Goal: Transaction & Acquisition: Purchase product/service

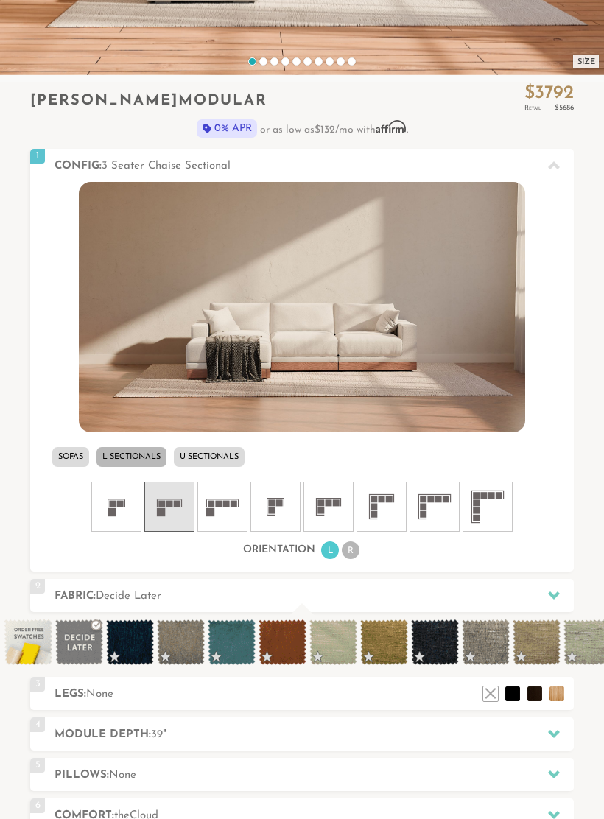
scroll to position [383, 0]
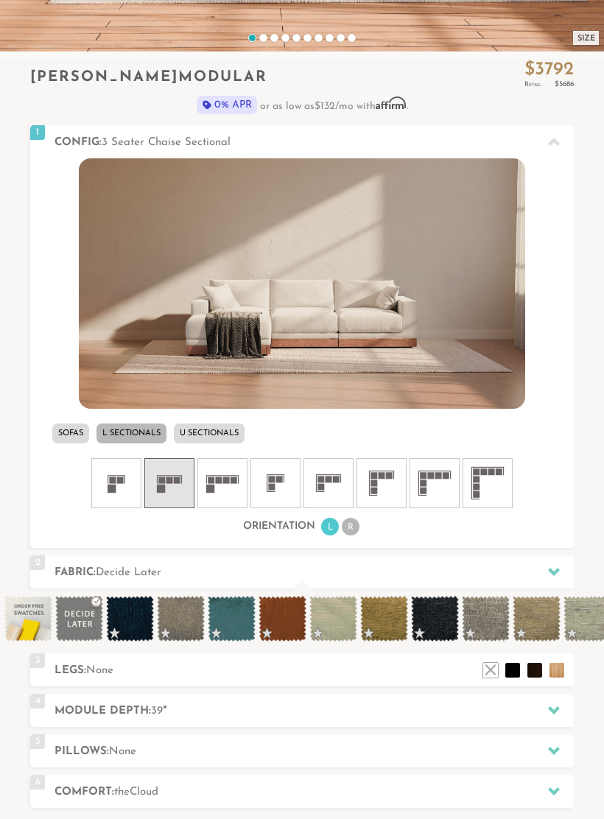
click at [337, 619] on span at bounding box center [333, 619] width 48 height 46
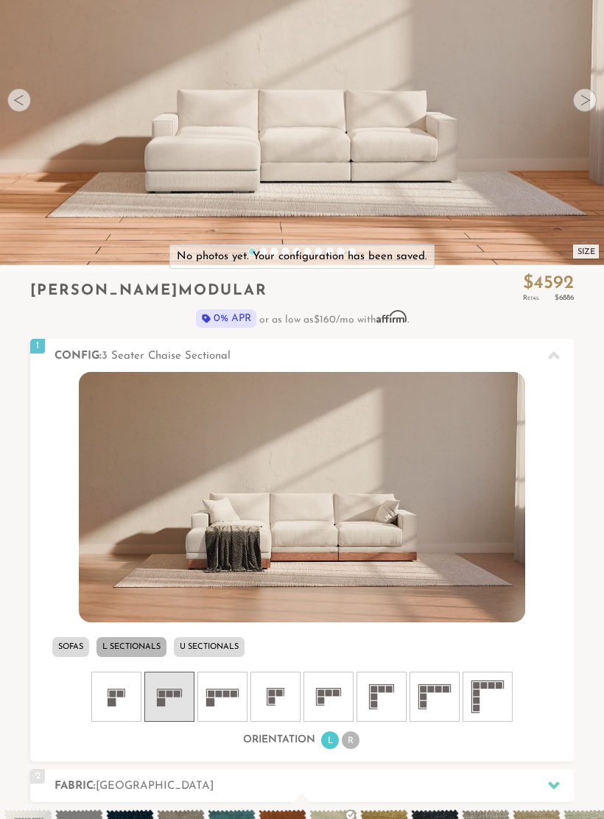
scroll to position [211, 0]
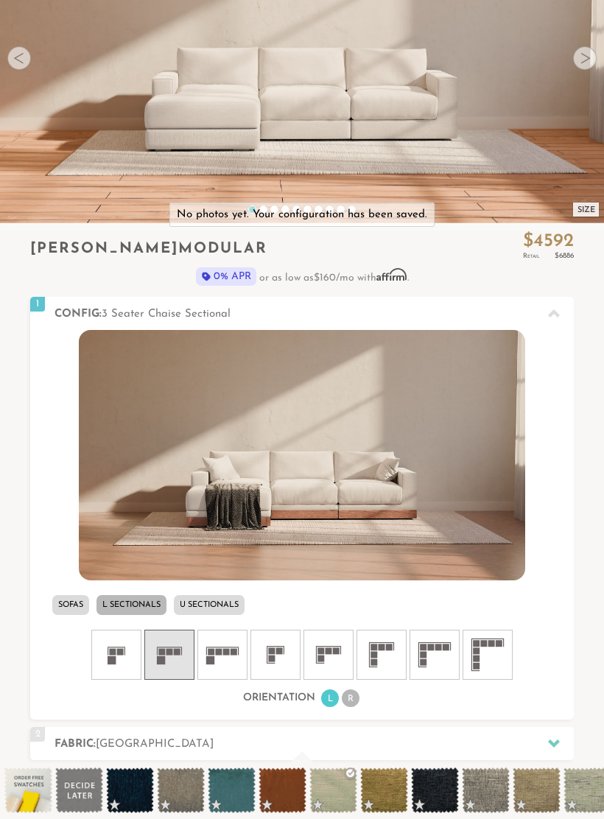
click at [335, 782] on span at bounding box center [333, 791] width 48 height 46
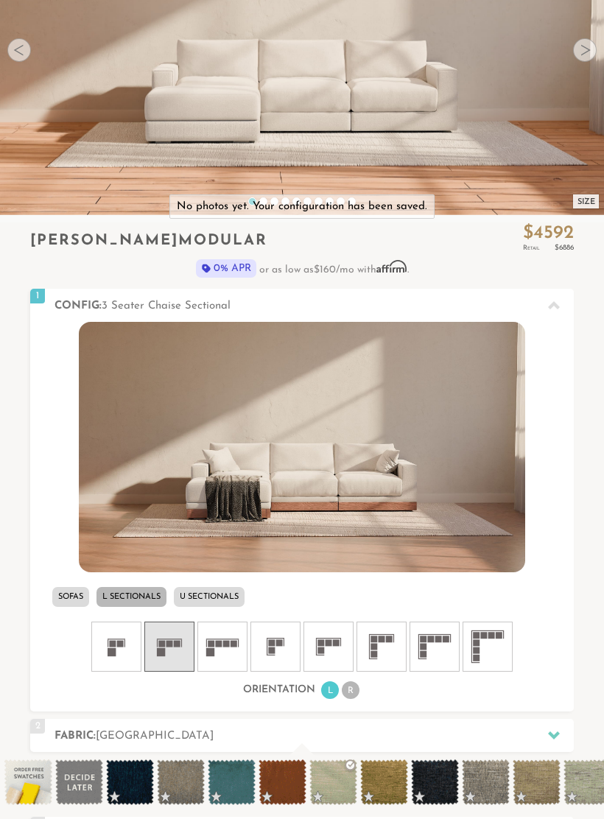
scroll to position [219, 0]
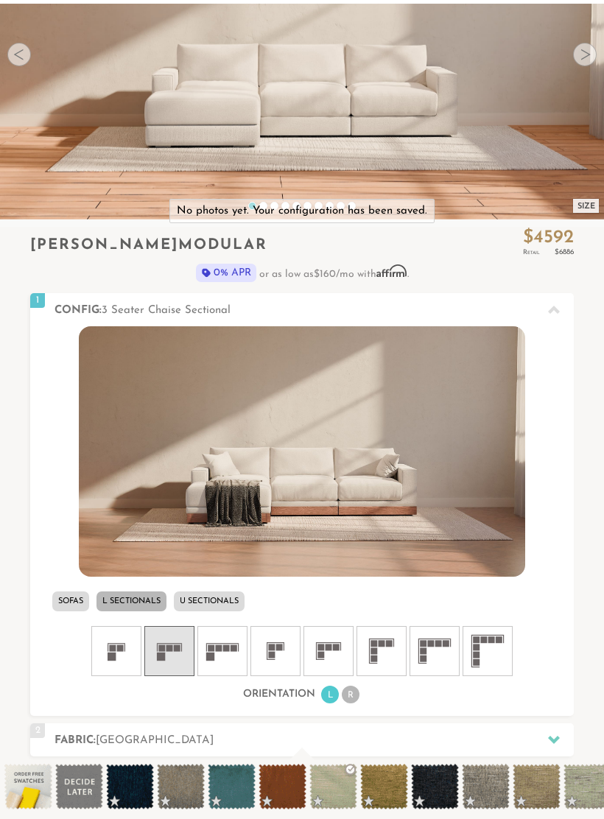
click at [160, 435] on img at bounding box center [302, 448] width 446 height 250
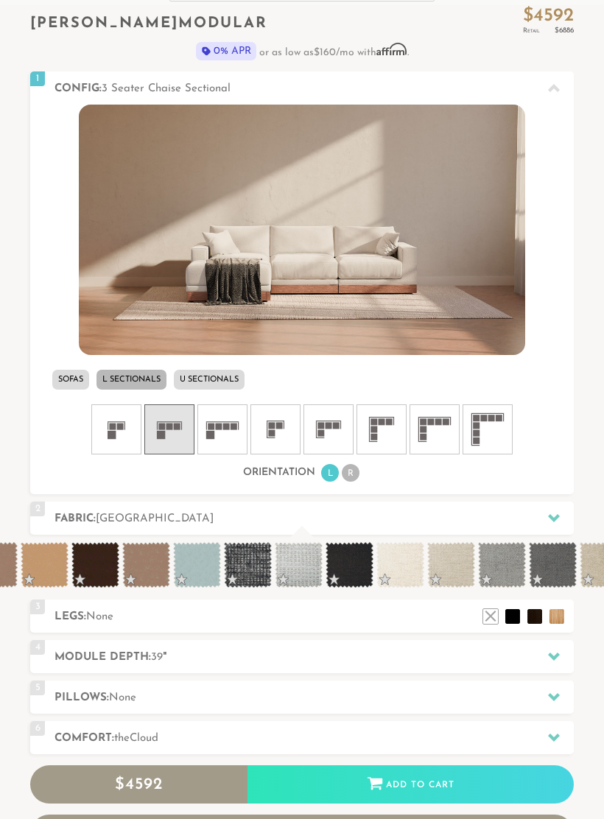
scroll to position [0, 847]
click at [194, 563] on span at bounding box center [198, 565] width 48 height 46
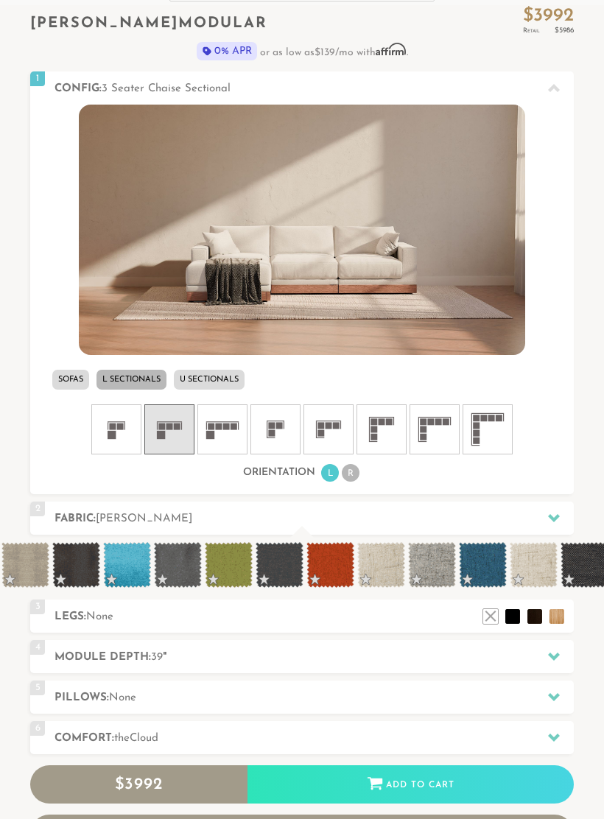
scroll to position [0, 5900]
click at [549, 658] on icon at bounding box center [554, 656] width 12 height 12
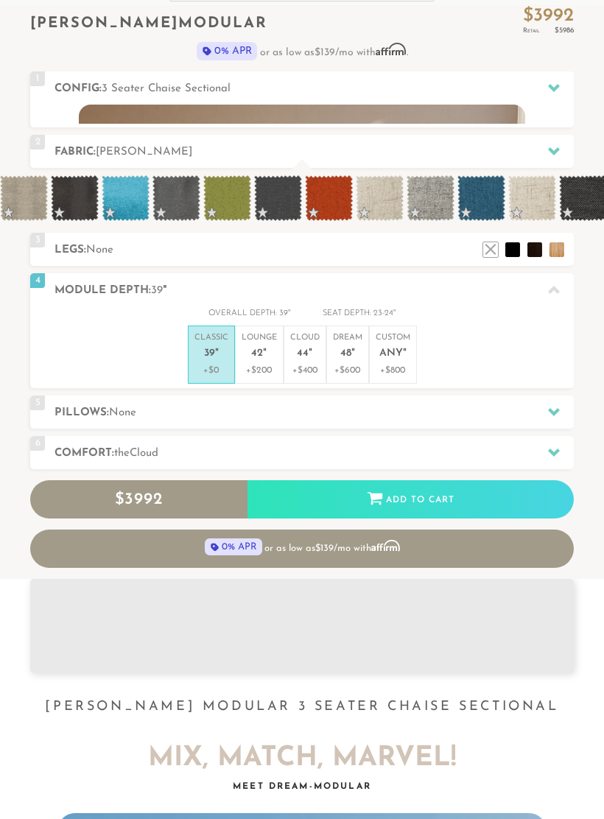
scroll to position [13839, 604]
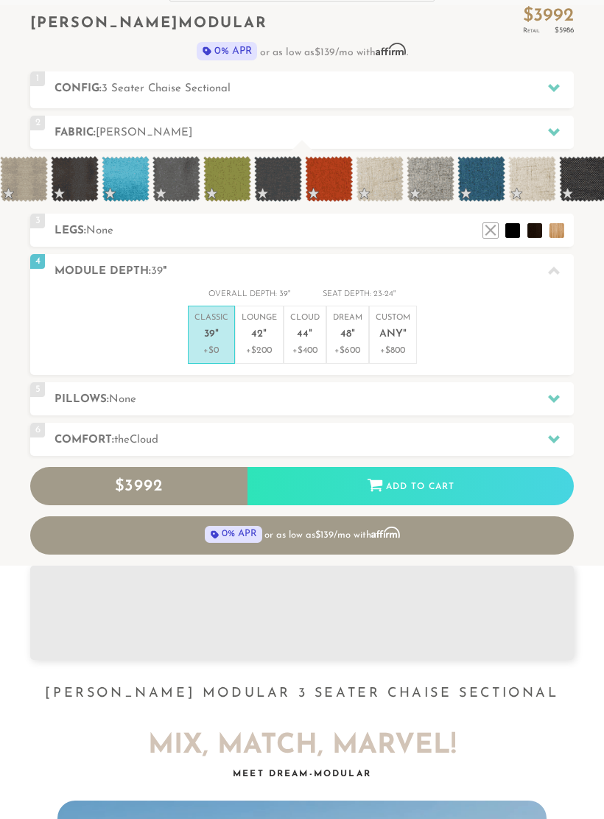
click at [306, 334] on span "44" at bounding box center [303, 334] width 12 height 13
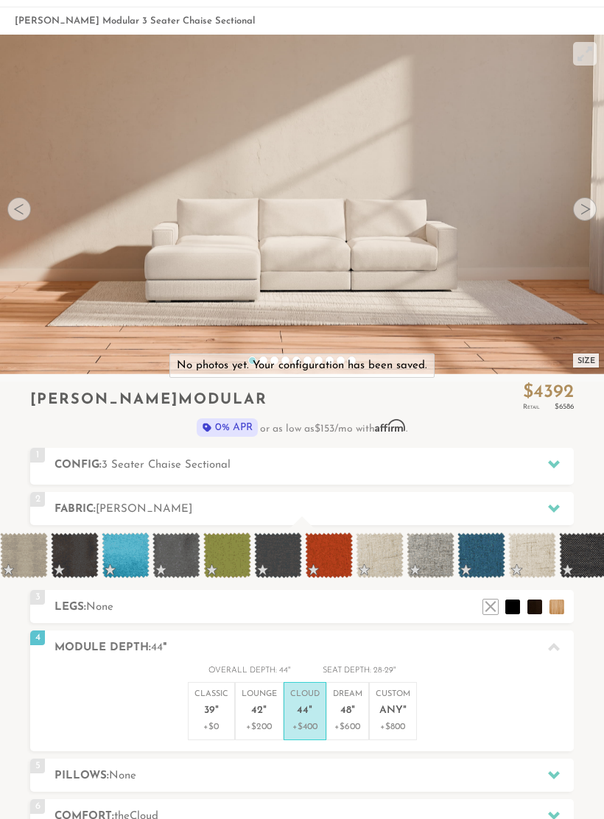
scroll to position [0, 0]
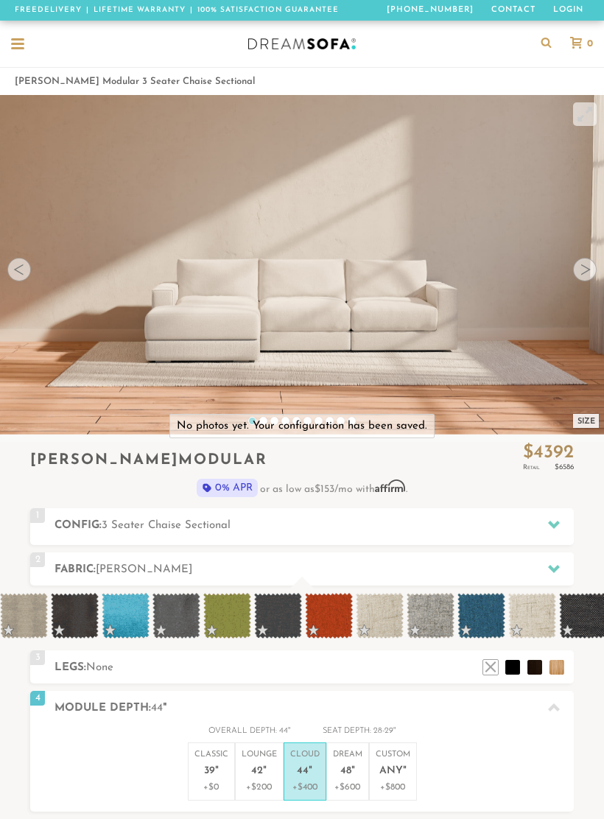
click at [579, 265] on div at bounding box center [585, 270] width 24 height 24
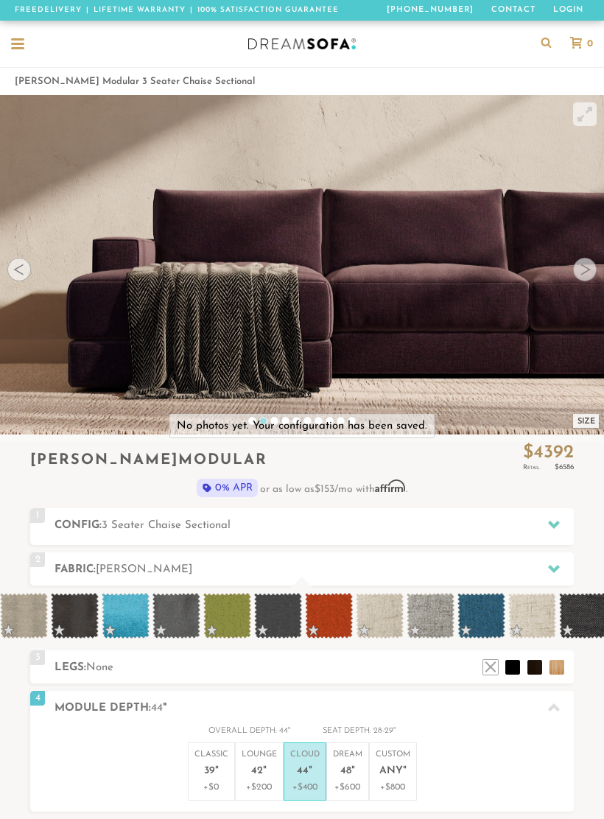
click at [580, 267] on div at bounding box center [585, 270] width 24 height 24
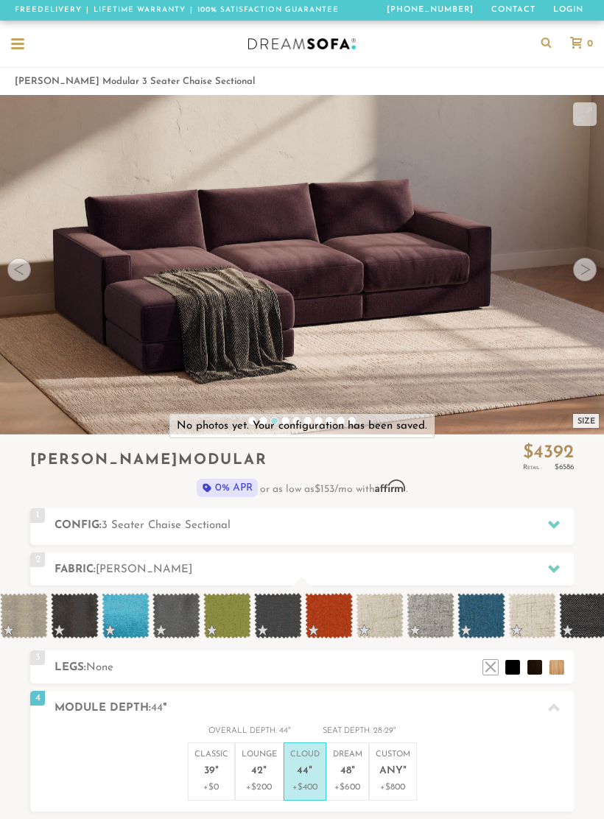
click at [586, 268] on div at bounding box center [585, 270] width 24 height 24
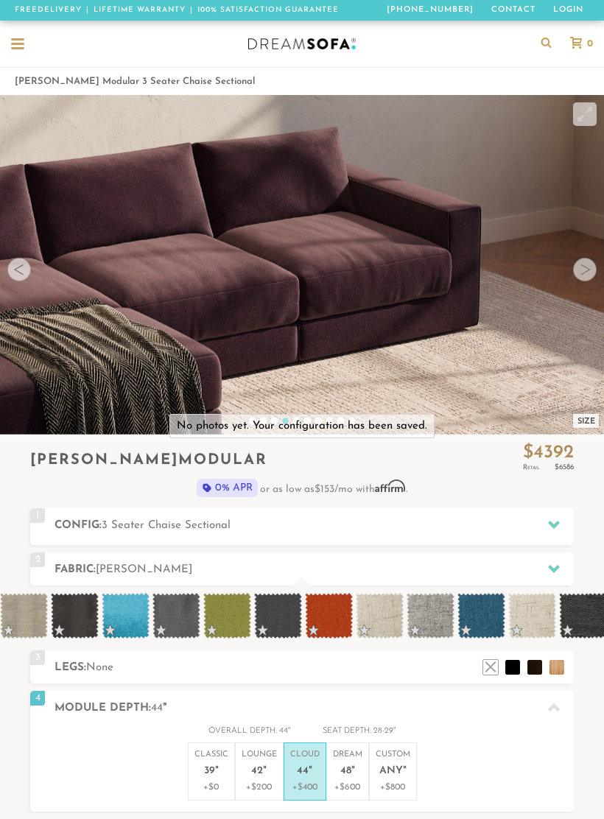
click at [583, 267] on div at bounding box center [585, 270] width 24 height 24
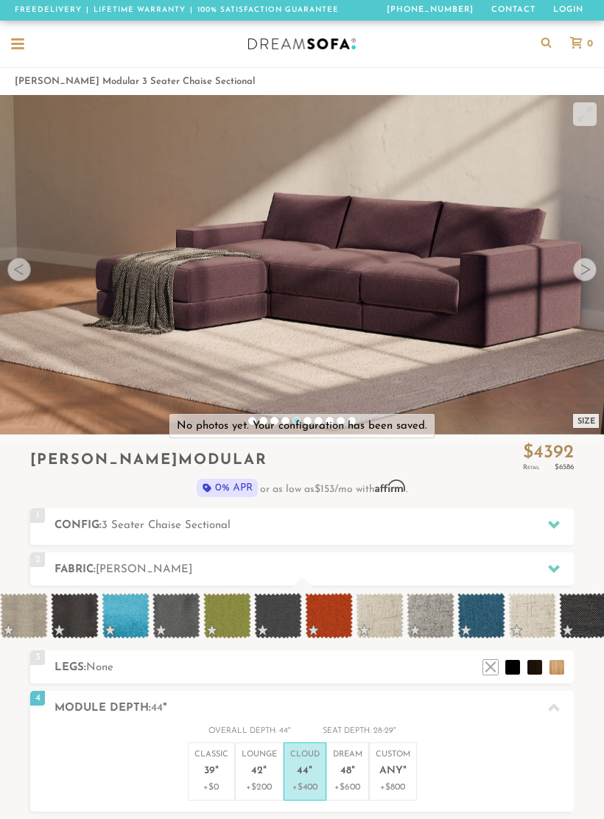
click at [581, 268] on div at bounding box center [585, 270] width 24 height 24
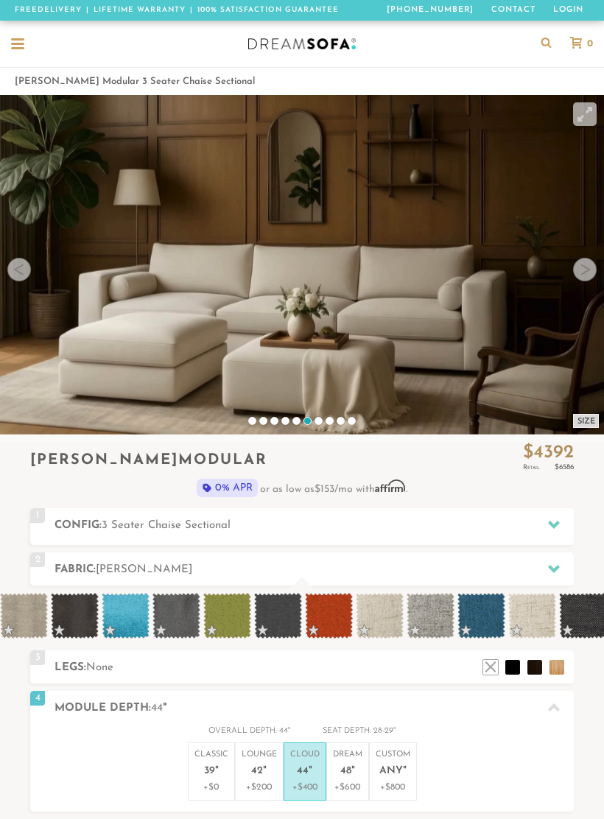
click at [585, 267] on div at bounding box center [585, 270] width 24 height 24
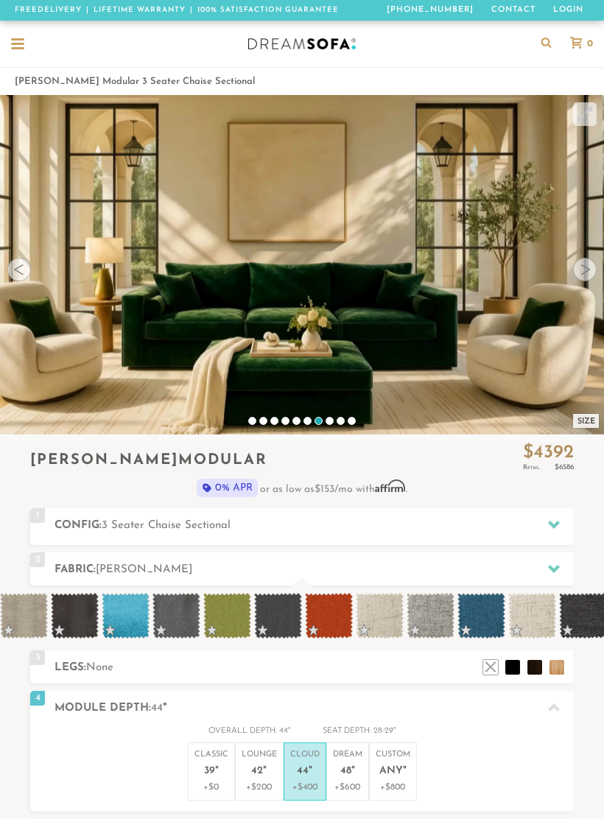
click at [579, 276] on div at bounding box center [585, 270] width 24 height 24
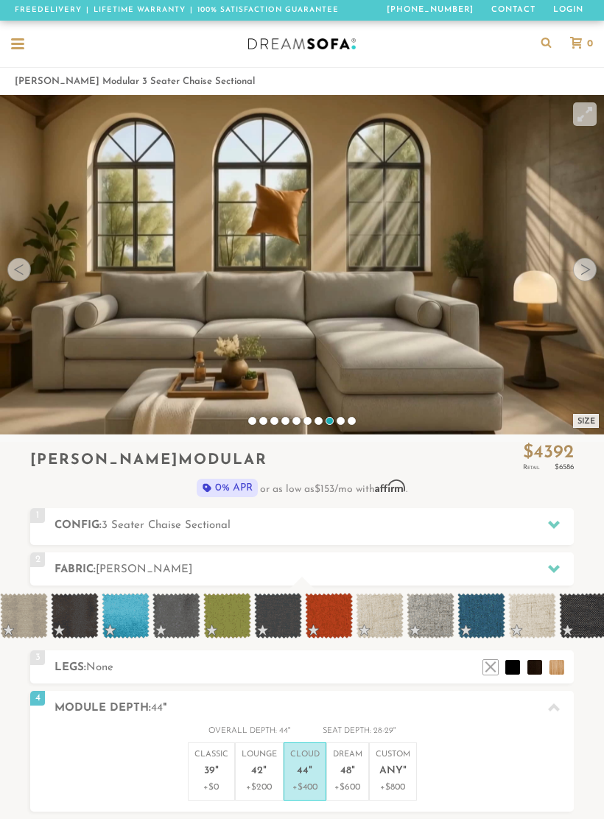
click at [579, 267] on div at bounding box center [585, 270] width 24 height 24
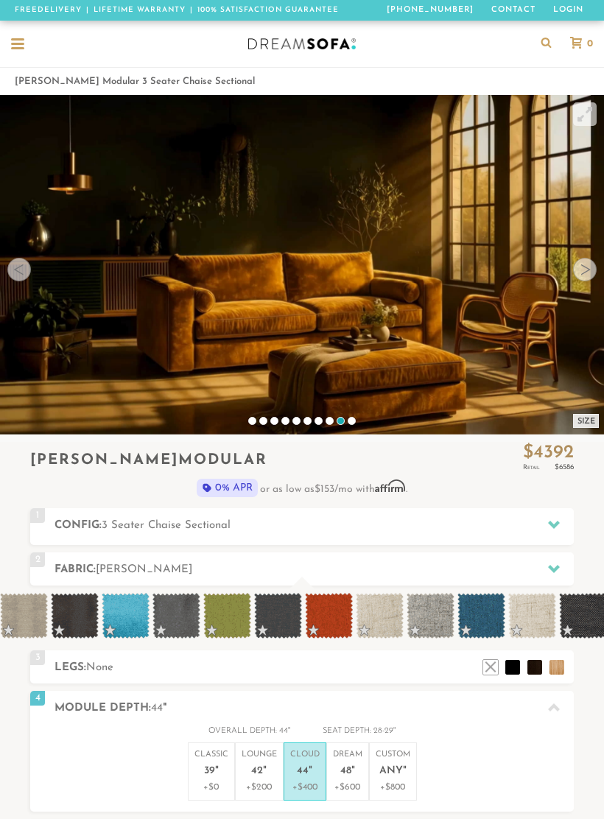
click at [555, 566] on icon at bounding box center [554, 569] width 12 height 8
